Goal: Information Seeking & Learning: Find specific fact

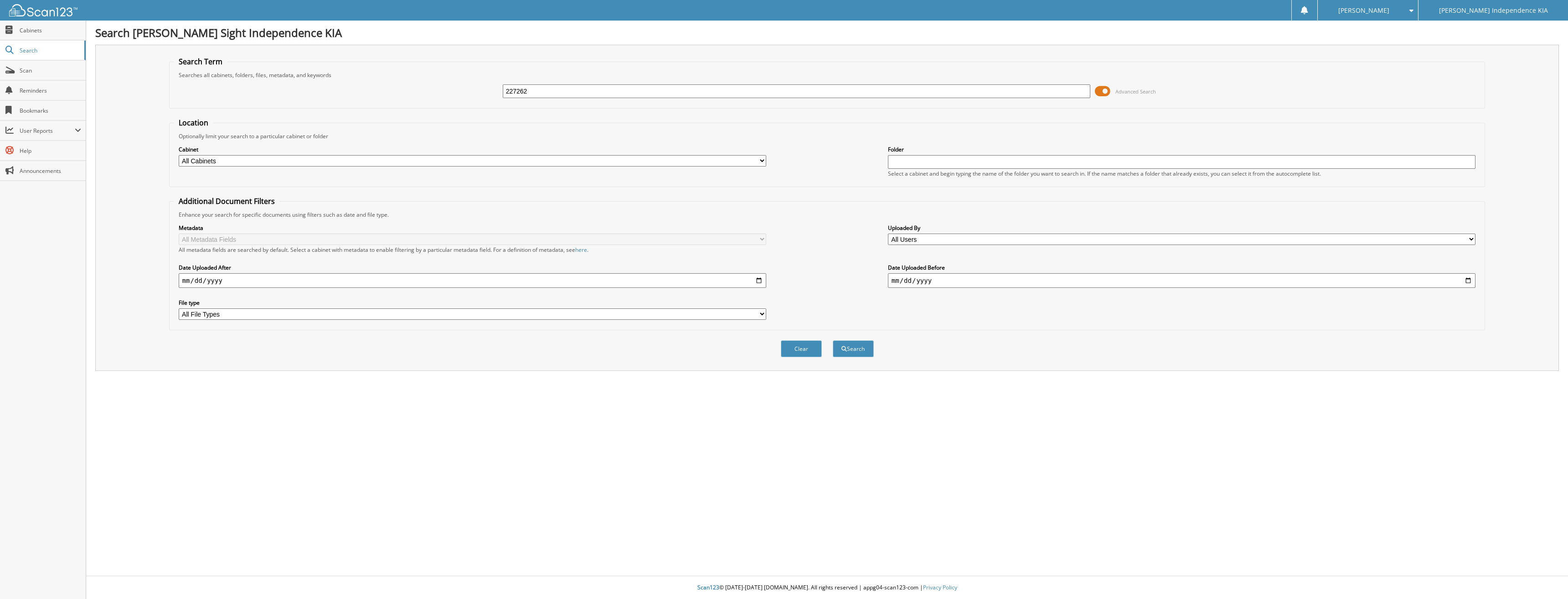
type input "227262"
click at [833, 340] on button "Search" at bounding box center [853, 348] width 41 height 17
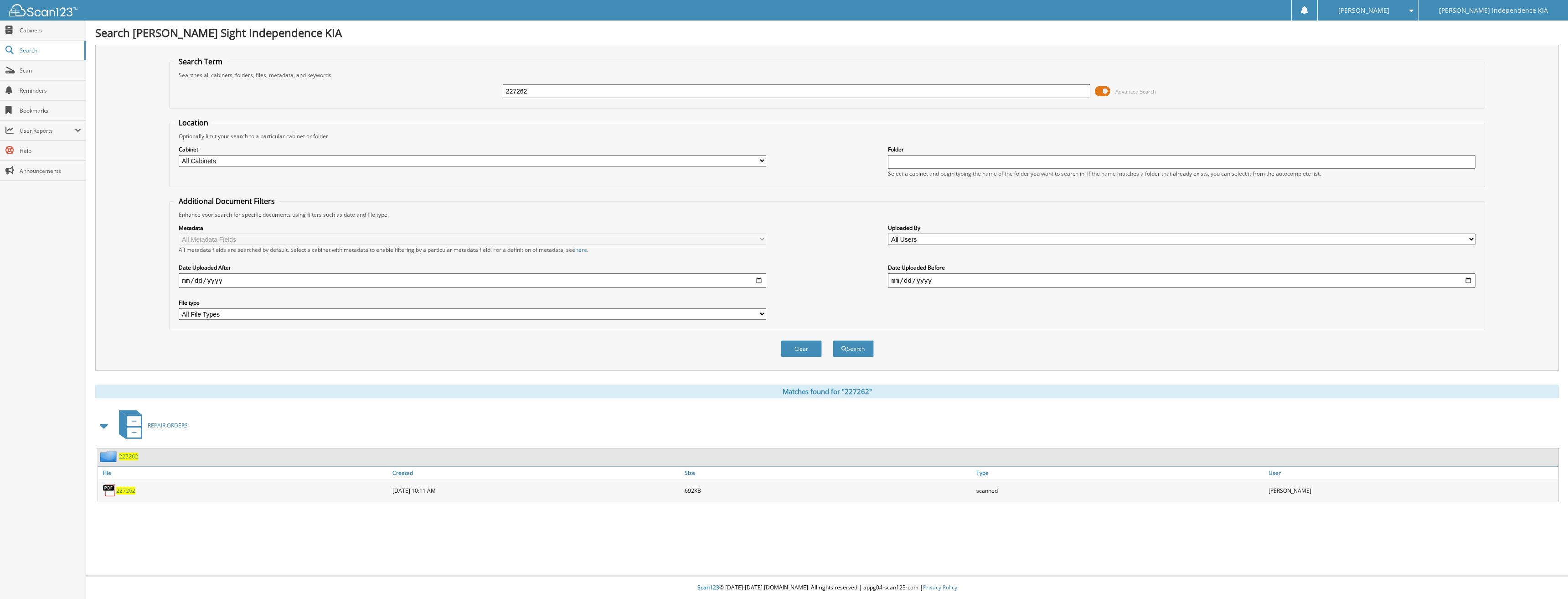
click at [126, 493] on span "227262" at bounding box center [126, 490] width 19 height 8
